Goal: Transaction & Acquisition: Subscribe to service/newsletter

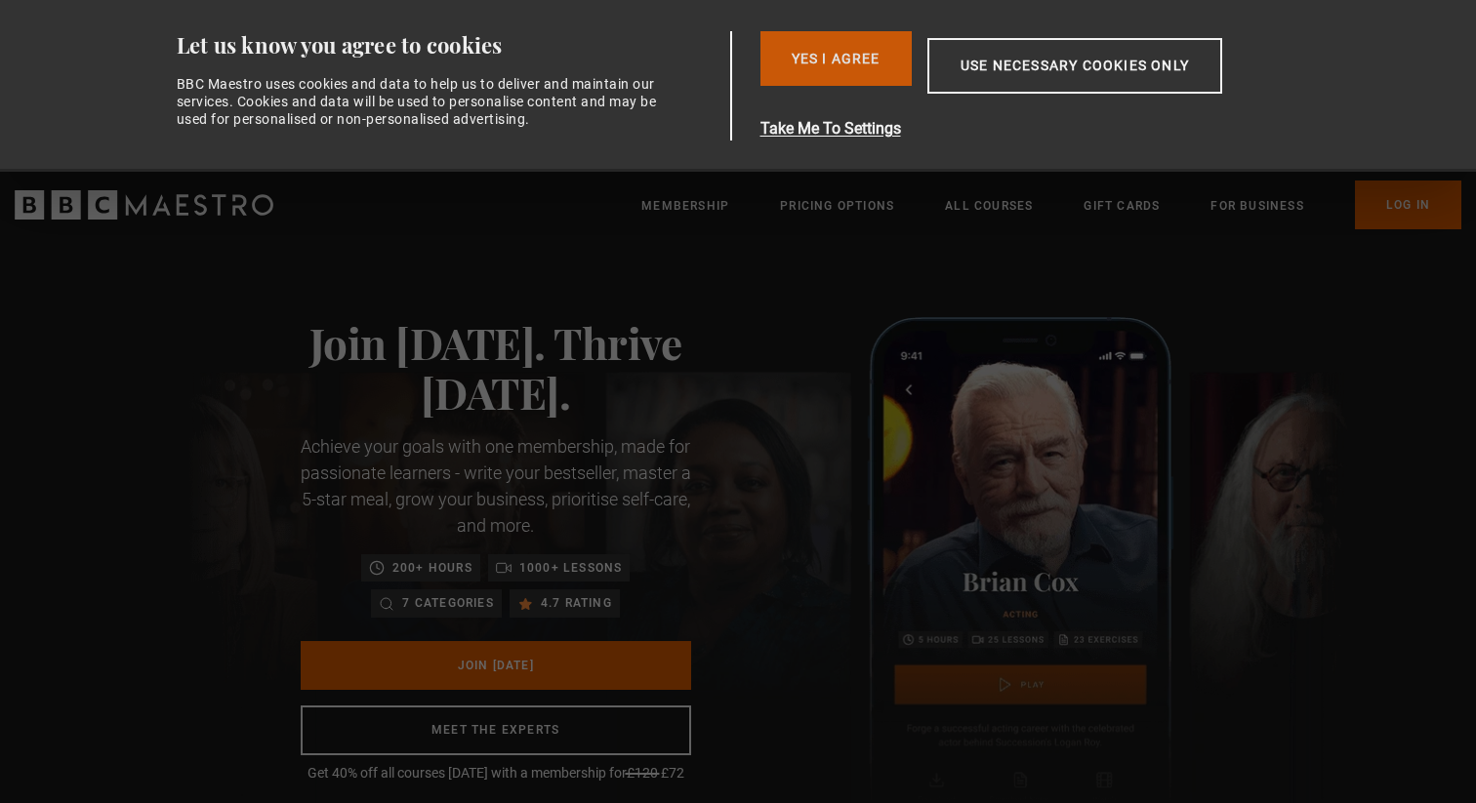
click at [877, 79] on button "Yes I Agree" at bounding box center [835, 58] width 151 height 55
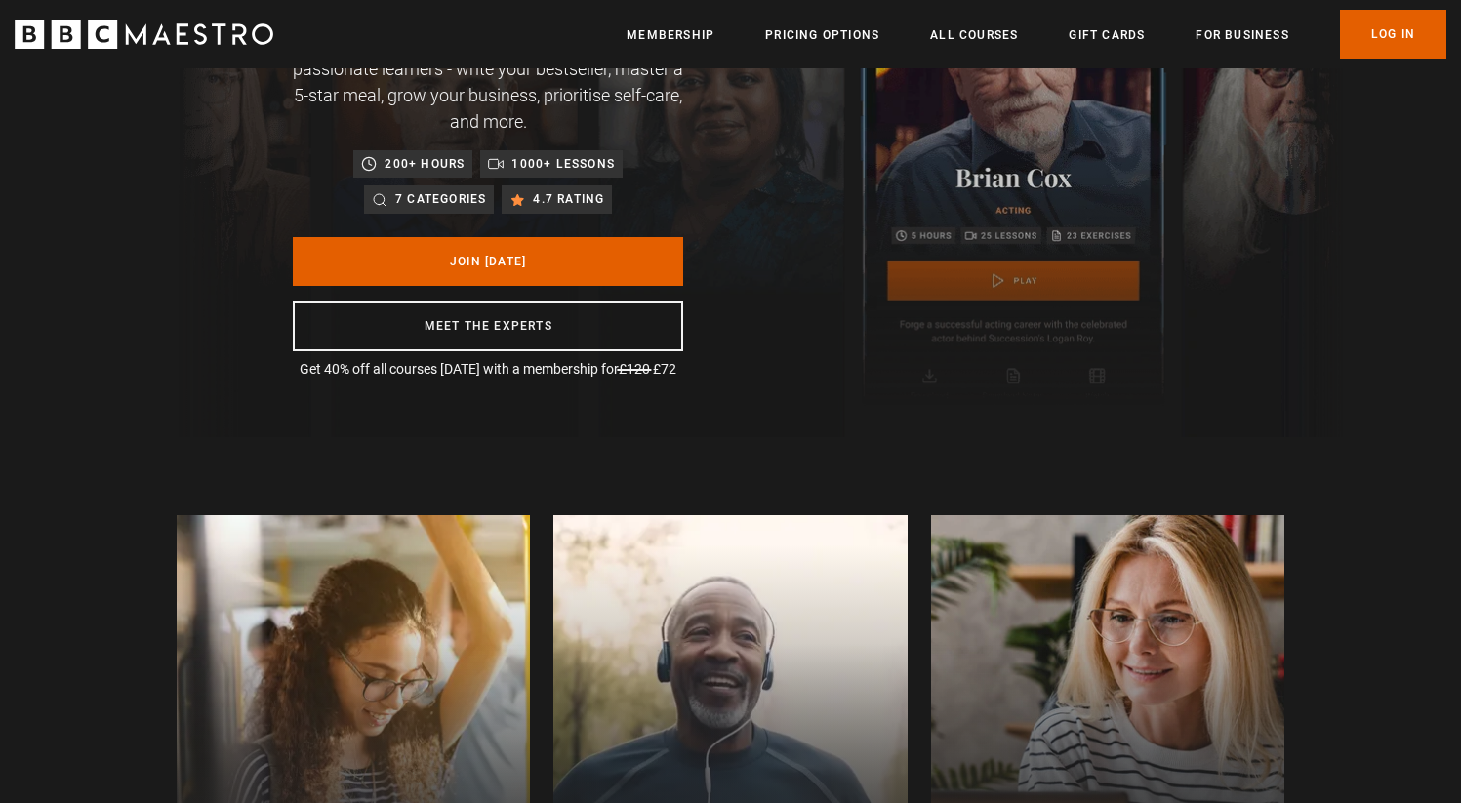
scroll to position [234, 0]
click at [1377, 25] on link "Log In" at bounding box center [1393, 34] width 106 height 49
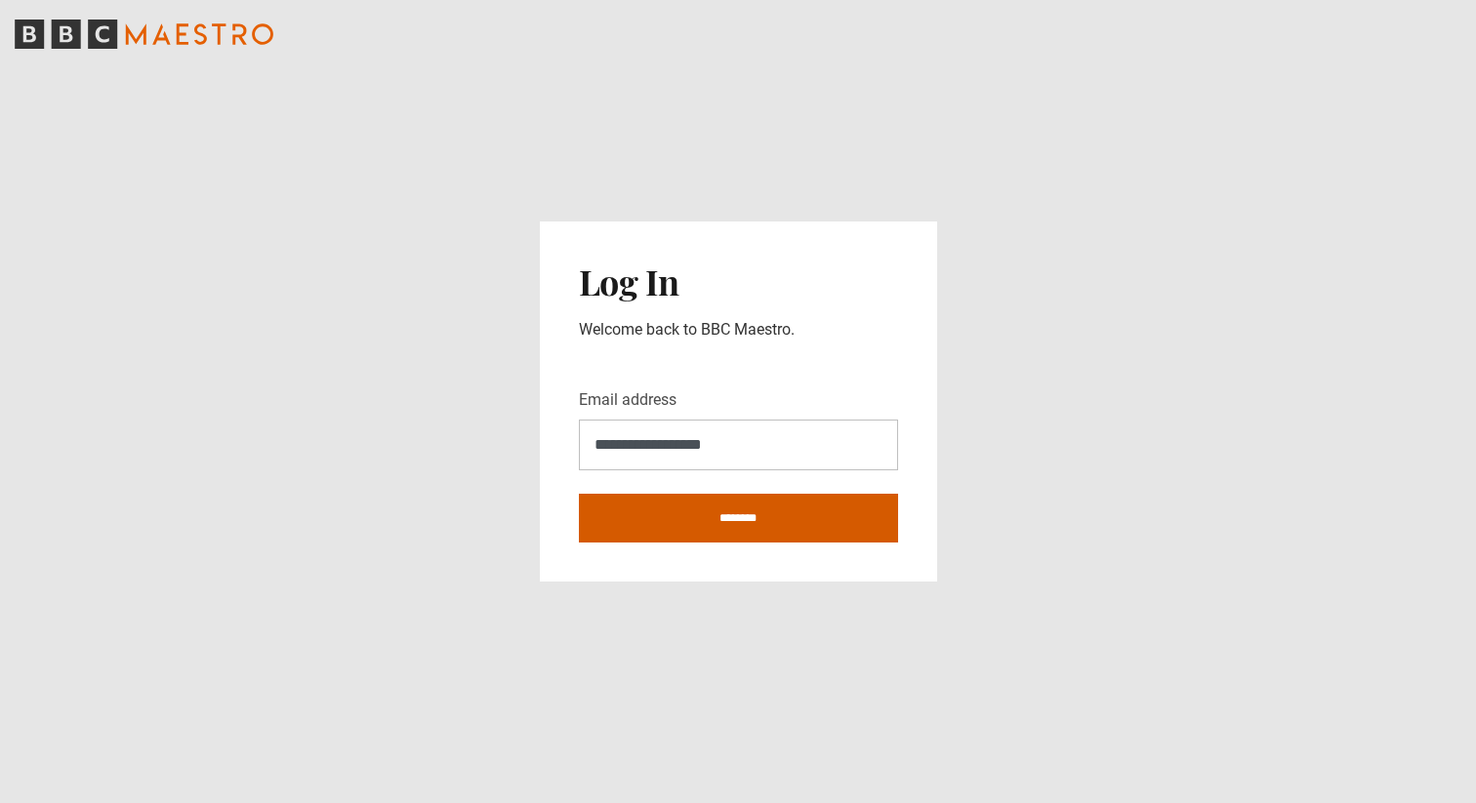
type input "**********"
click at [730, 524] on input "********" at bounding box center [738, 518] width 319 height 49
type input "**********"
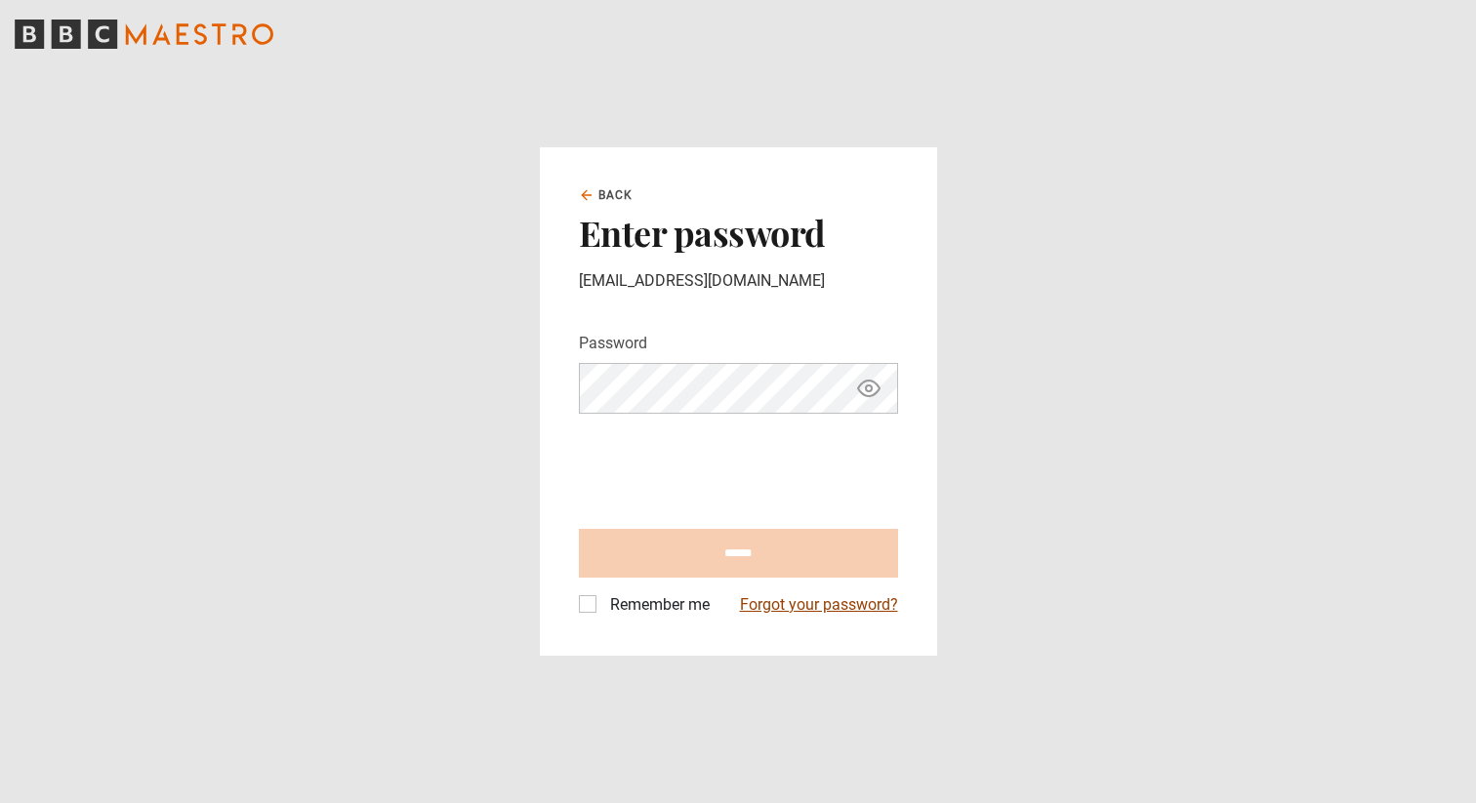
click at [844, 606] on link "Forgot your password?" at bounding box center [819, 605] width 158 height 23
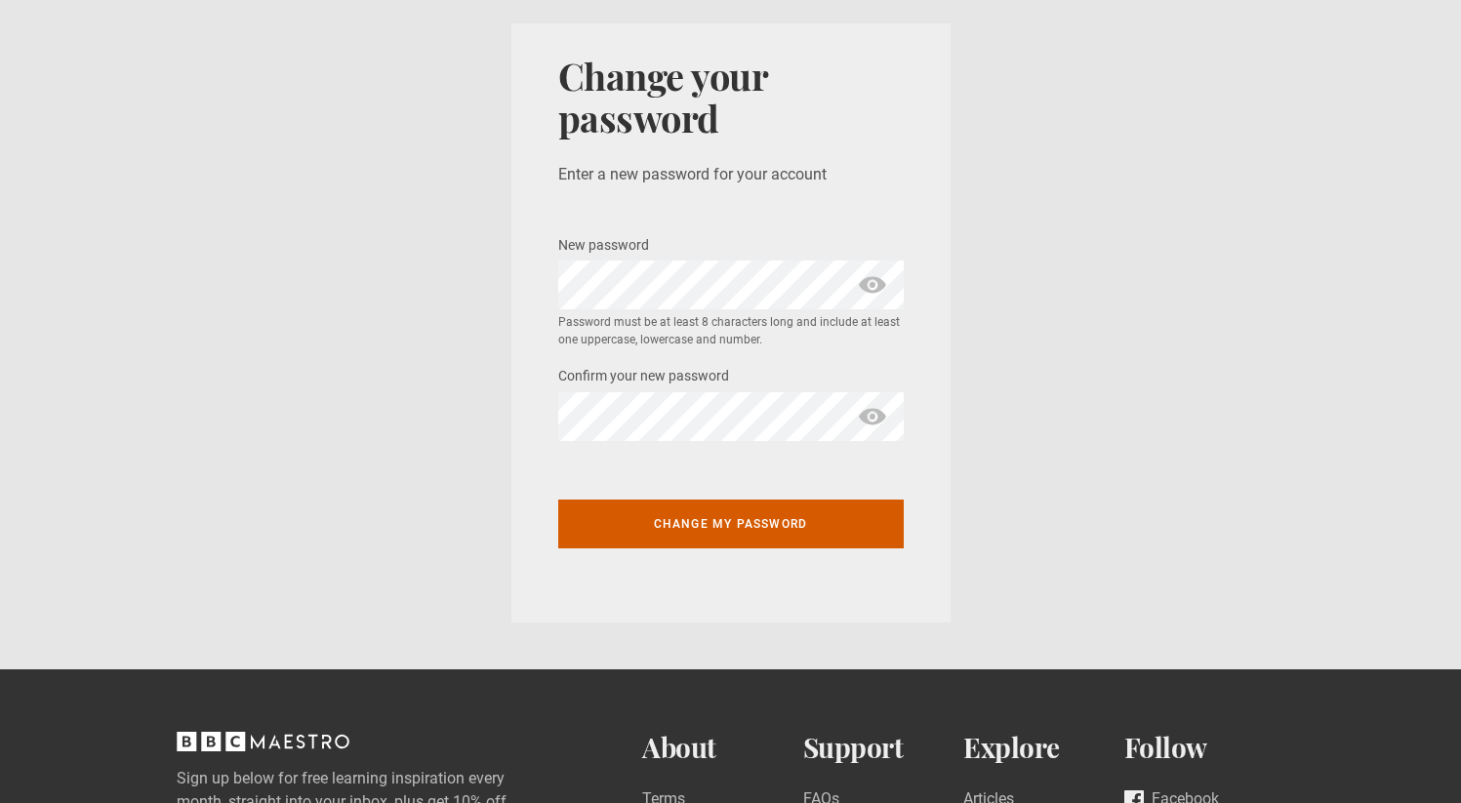
click at [777, 537] on button "Change my password" at bounding box center [731, 524] width 346 height 49
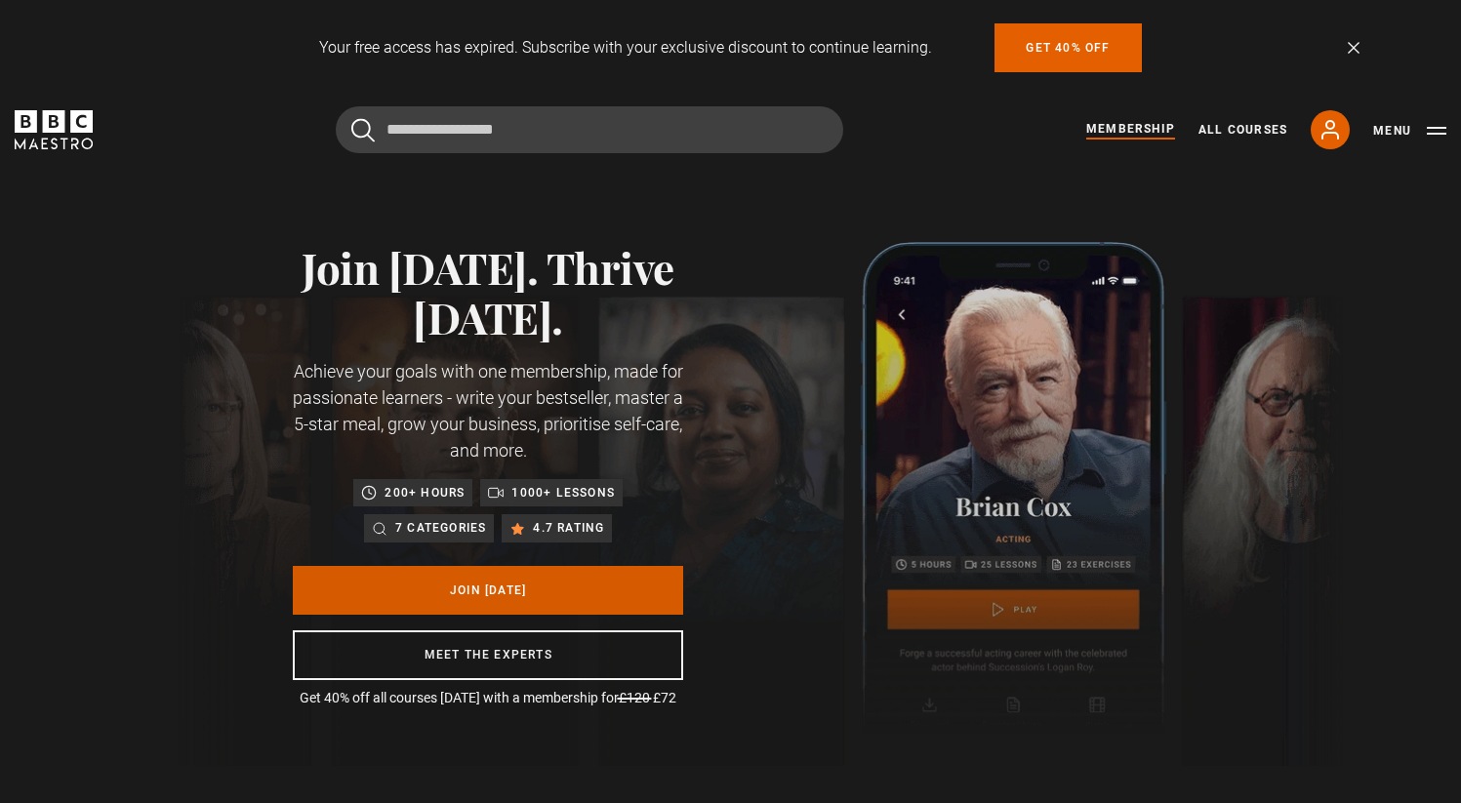
scroll to position [0, 256]
click at [572, 600] on link "Join Today" at bounding box center [488, 590] width 390 height 49
click at [475, 580] on link "Join Today" at bounding box center [488, 590] width 390 height 49
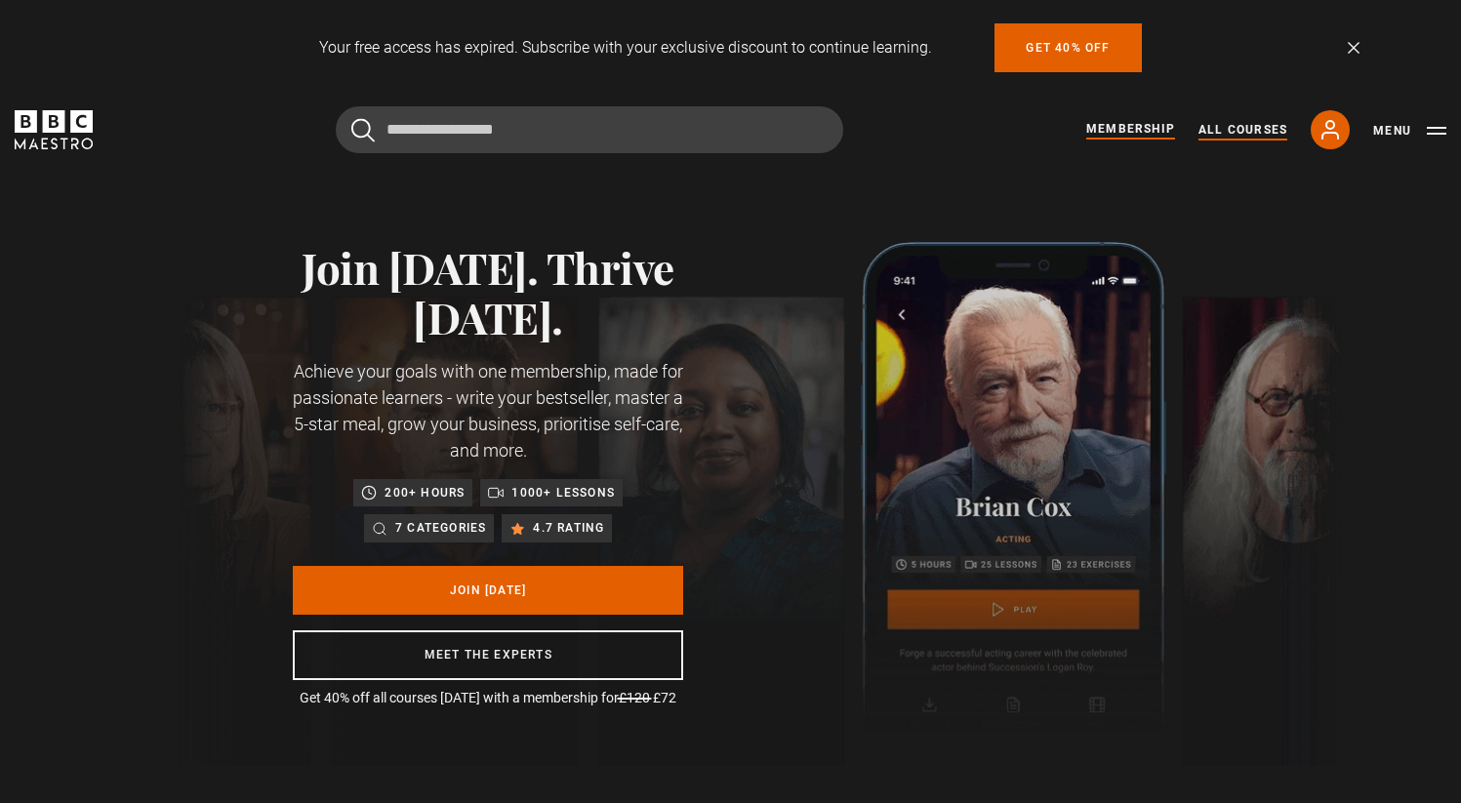
scroll to position [0, 256]
click at [1226, 136] on link "All Courses" at bounding box center [1243, 130] width 89 height 18
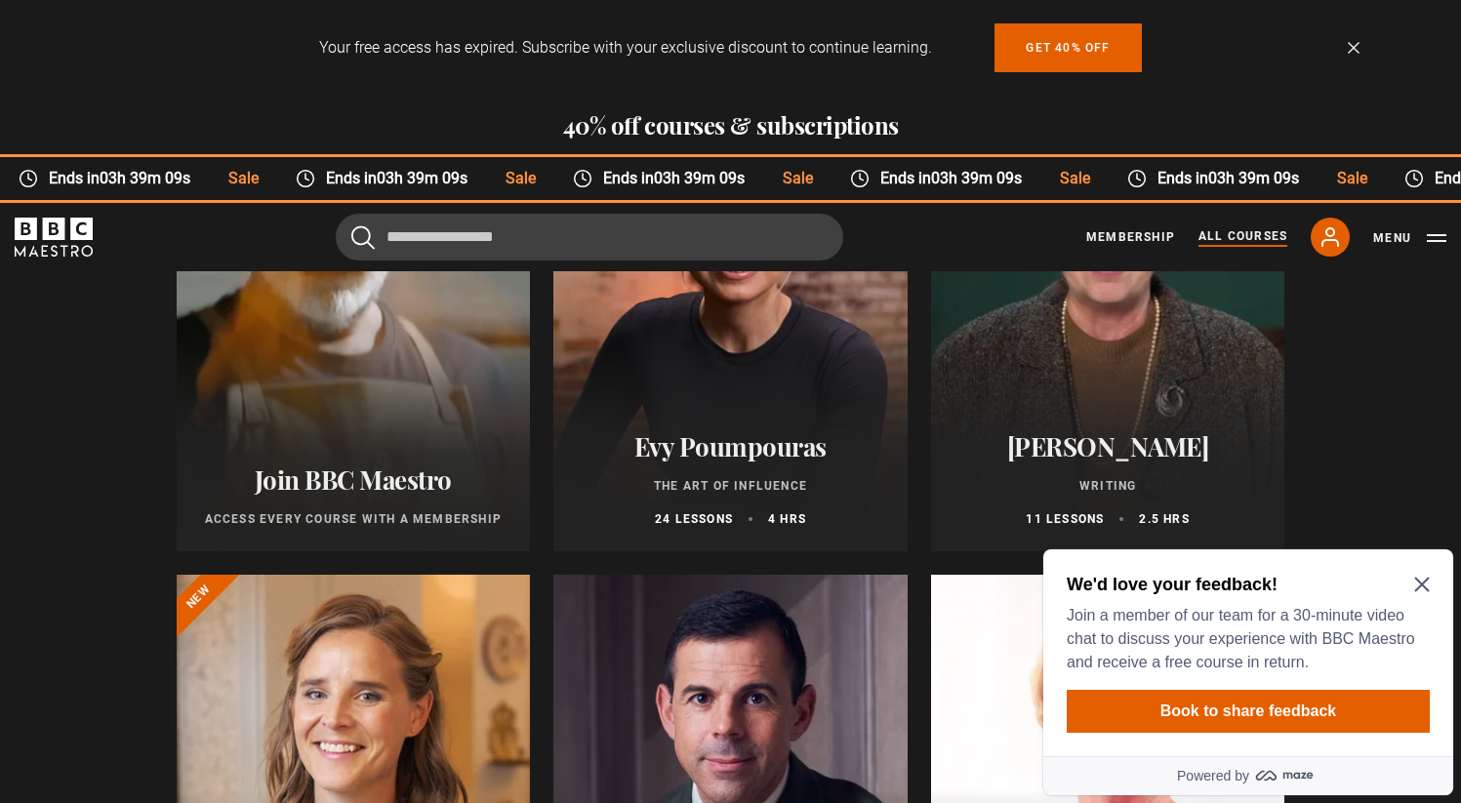
click at [1411, 594] on h2 "We'd love your feedback!" at bounding box center [1244, 584] width 355 height 23
click at [1435, 580] on div "We'd love your feedback! Join a member of our team for a 30-minute video chat t…" at bounding box center [1249, 653] width 410 height 207
click at [1421, 586] on icon "Close Maze Prompt" at bounding box center [1421, 585] width 15 height 15
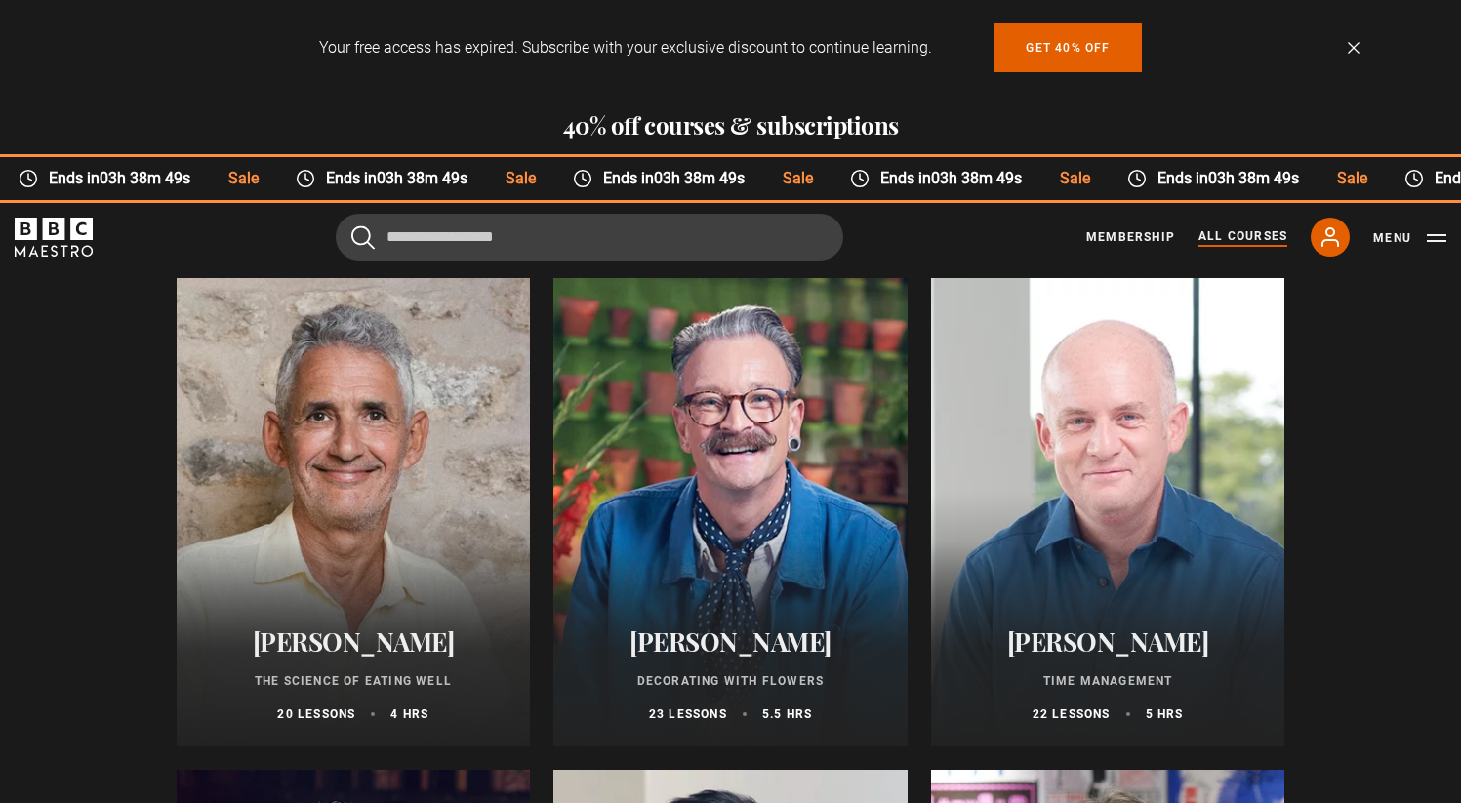
scroll to position [2733, 0]
